Goal: Navigation & Orientation: Understand site structure

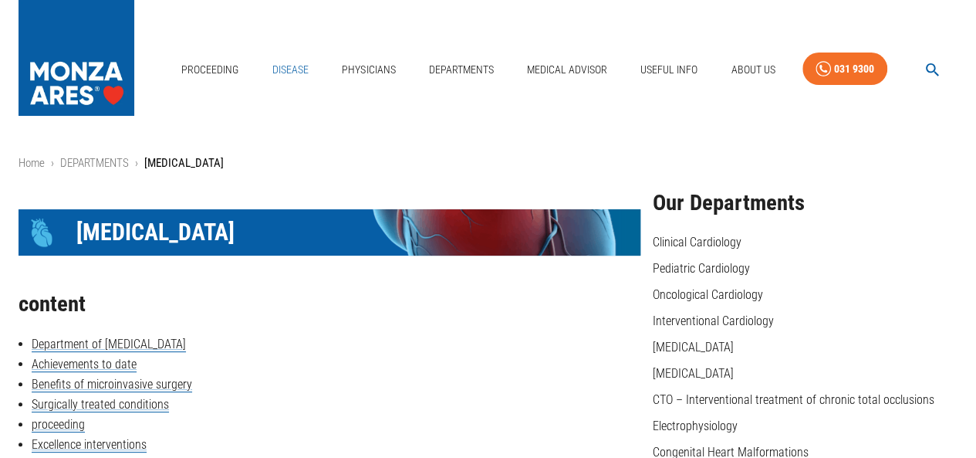
click at [282, 66] on font "disease" at bounding box center [290, 69] width 36 height 12
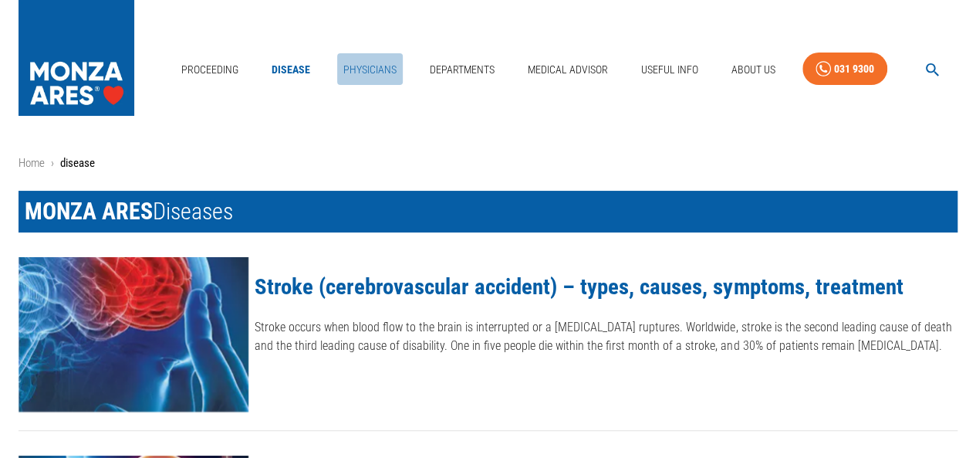
click at [366, 63] on font "physicians" at bounding box center [369, 69] width 53 height 12
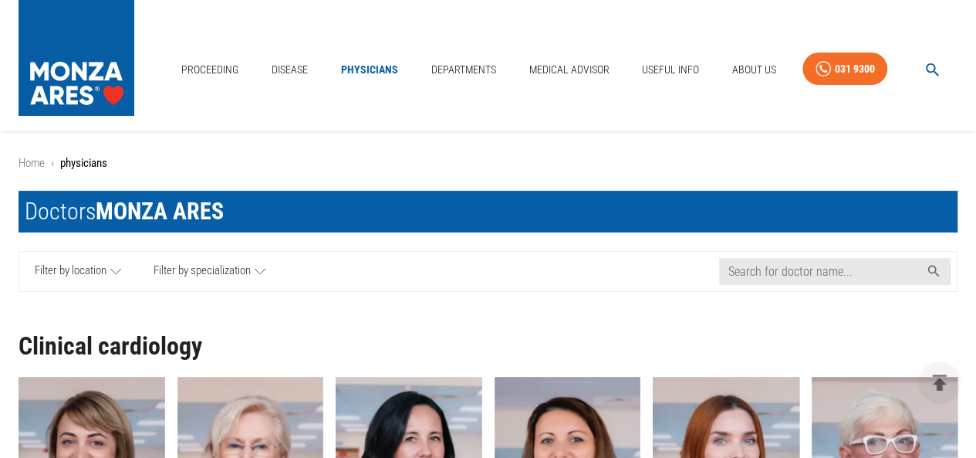
scroll to position [201, 0]
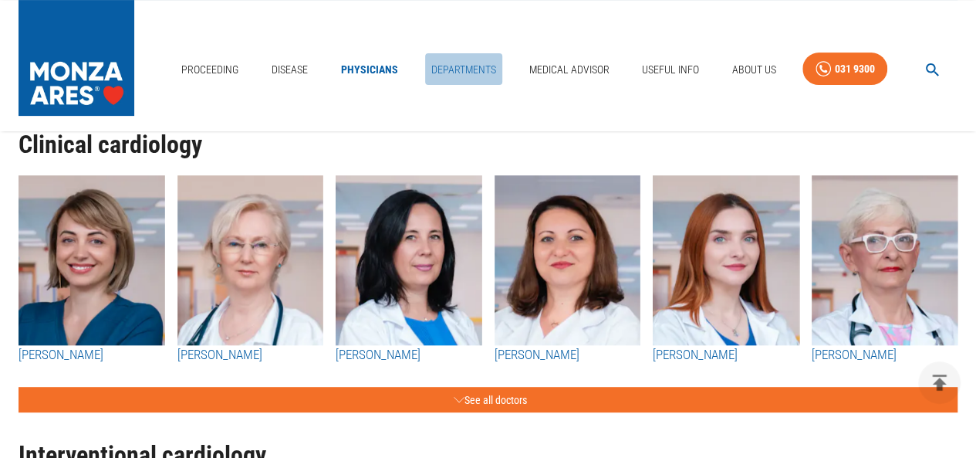
click at [444, 69] on font "departments" at bounding box center [463, 69] width 65 height 12
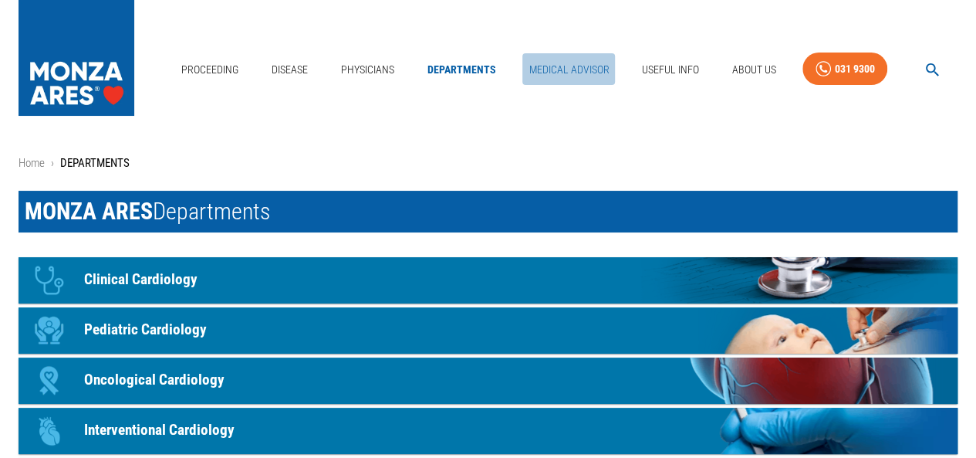
click at [555, 76] on font "Medical Advisor" at bounding box center [568, 69] width 80 height 20
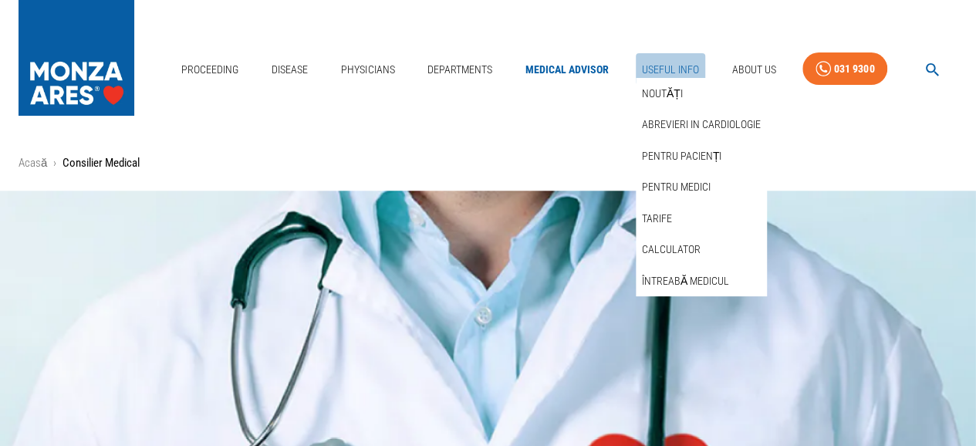
click at [662, 74] on font "Useful Info" at bounding box center [670, 69] width 57 height 12
